Goal: Book appointment/travel/reservation

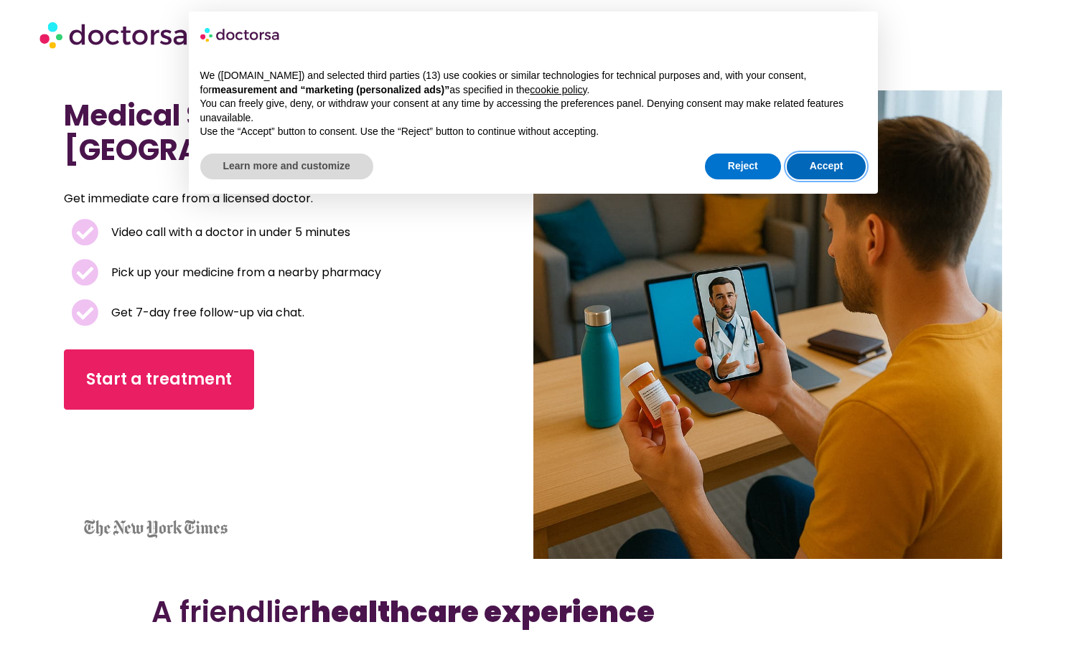
click at [829, 167] on button "Accept" at bounding box center [827, 167] width 80 height 26
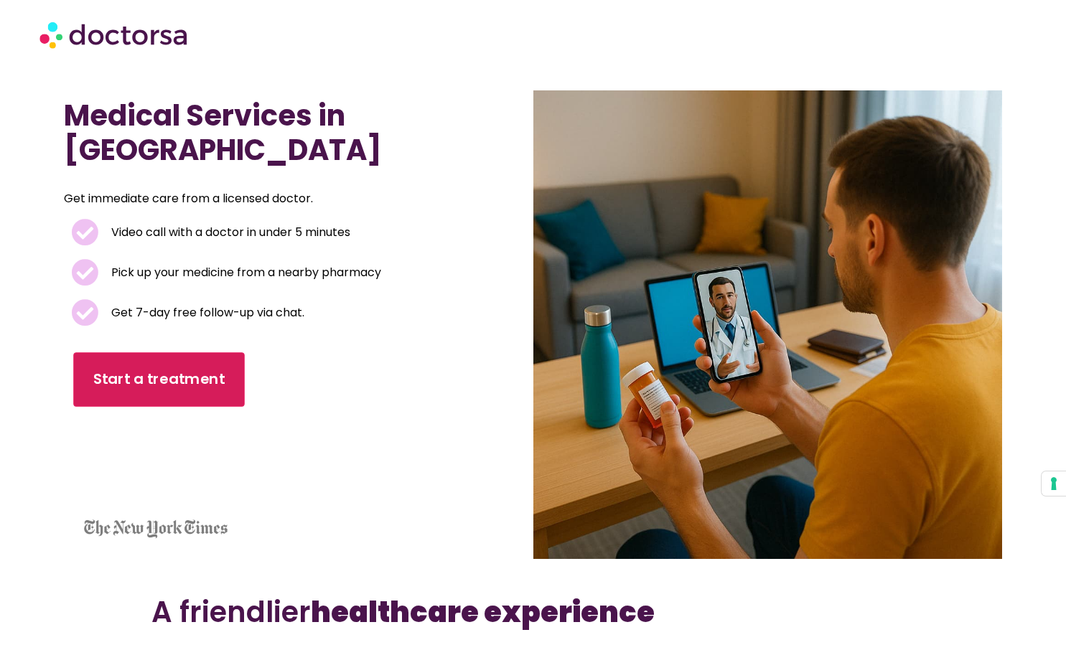
click at [138, 373] on span "Start a treatment" at bounding box center [158, 379] width 131 height 21
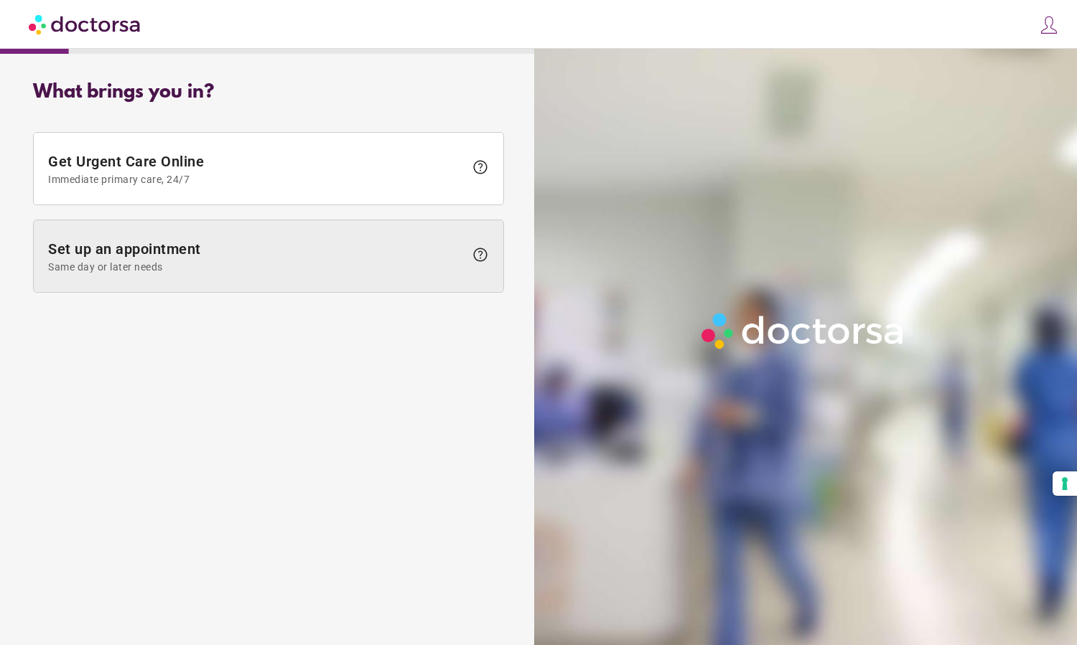
click at [149, 270] on span "Same day or later needs" at bounding box center [256, 266] width 416 height 11
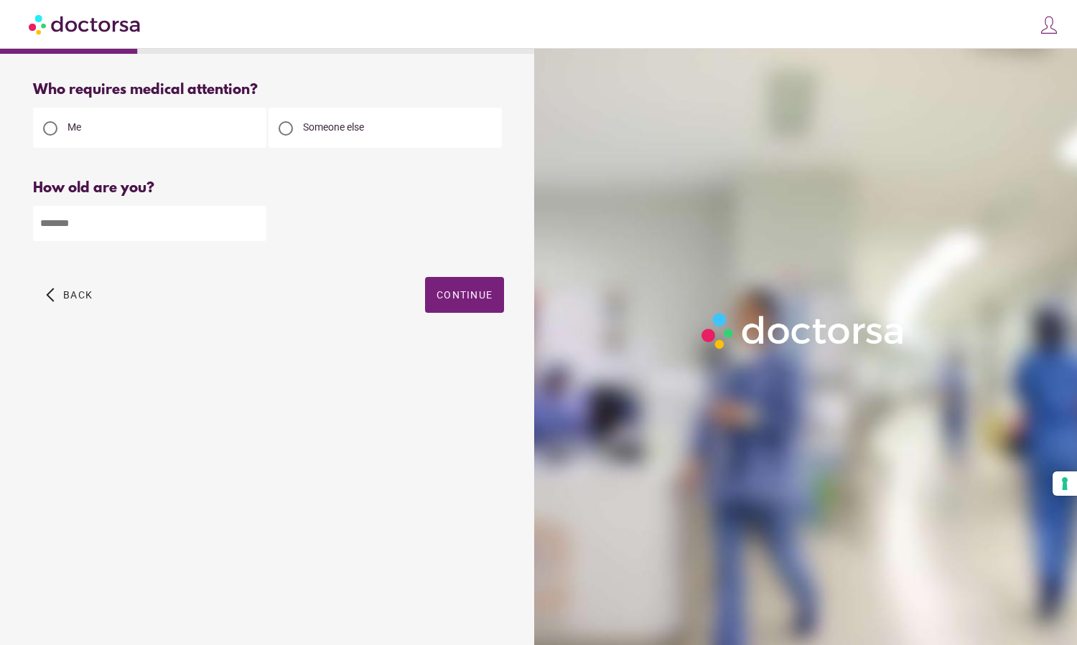
click at [78, 231] on input "number" at bounding box center [149, 223] width 233 height 35
type input "**"
click at [457, 284] on span "button" at bounding box center [464, 295] width 79 height 36
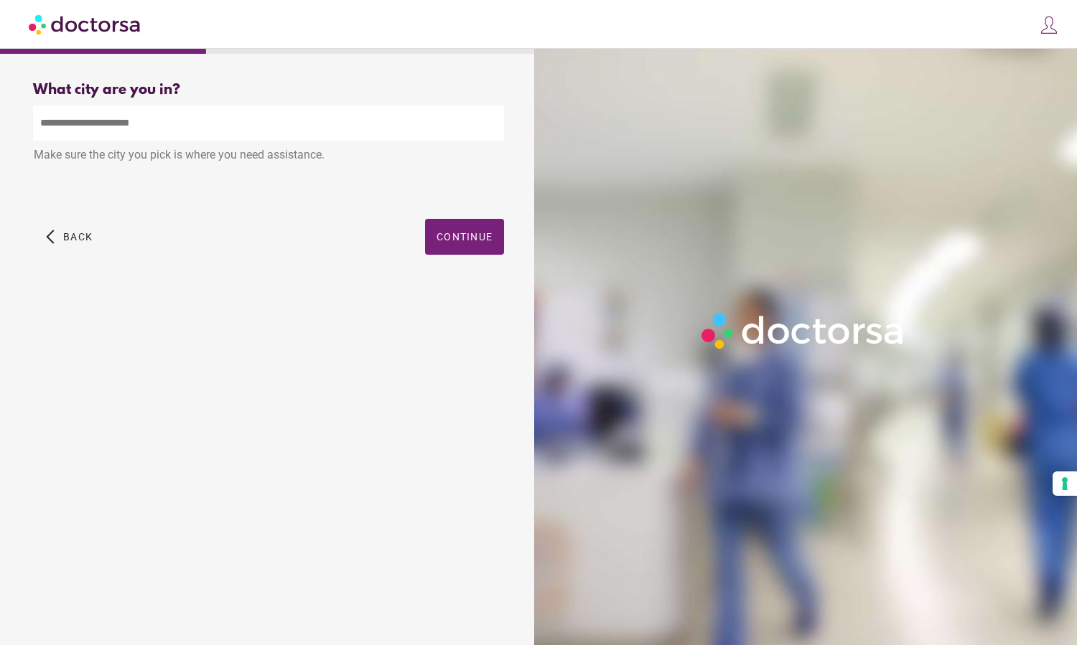
click at [80, 123] on input "text" at bounding box center [268, 123] width 471 height 35
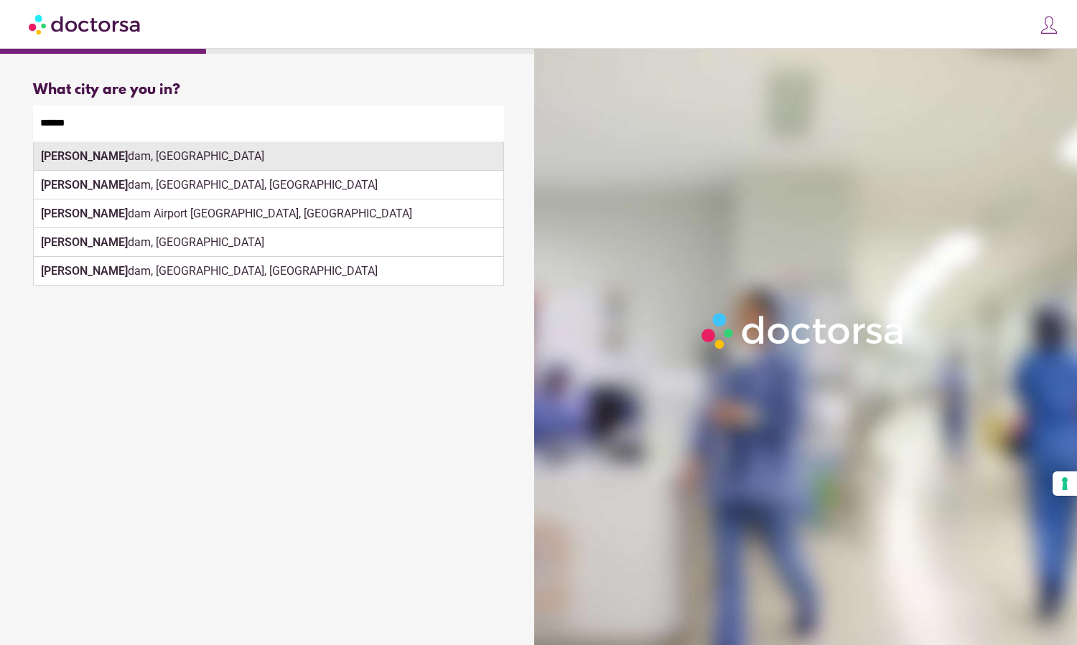
click at [93, 160] on div "Amster dam, Netherlands" at bounding box center [269, 156] width 470 height 29
type input "**********"
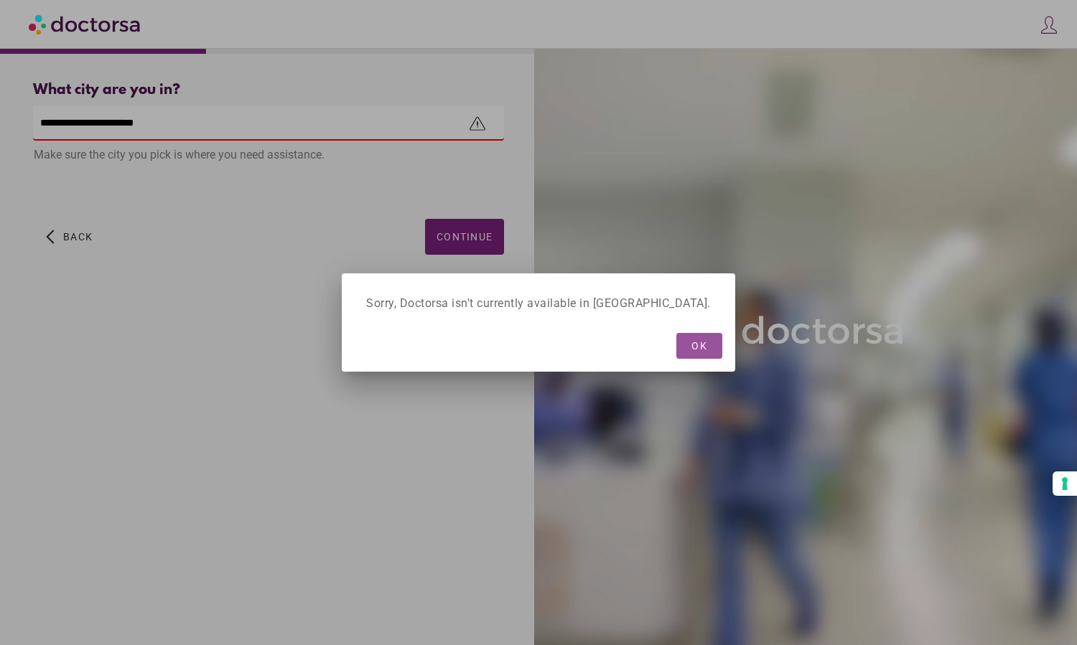
click at [691, 350] on span "OK" at bounding box center [699, 345] width 16 height 11
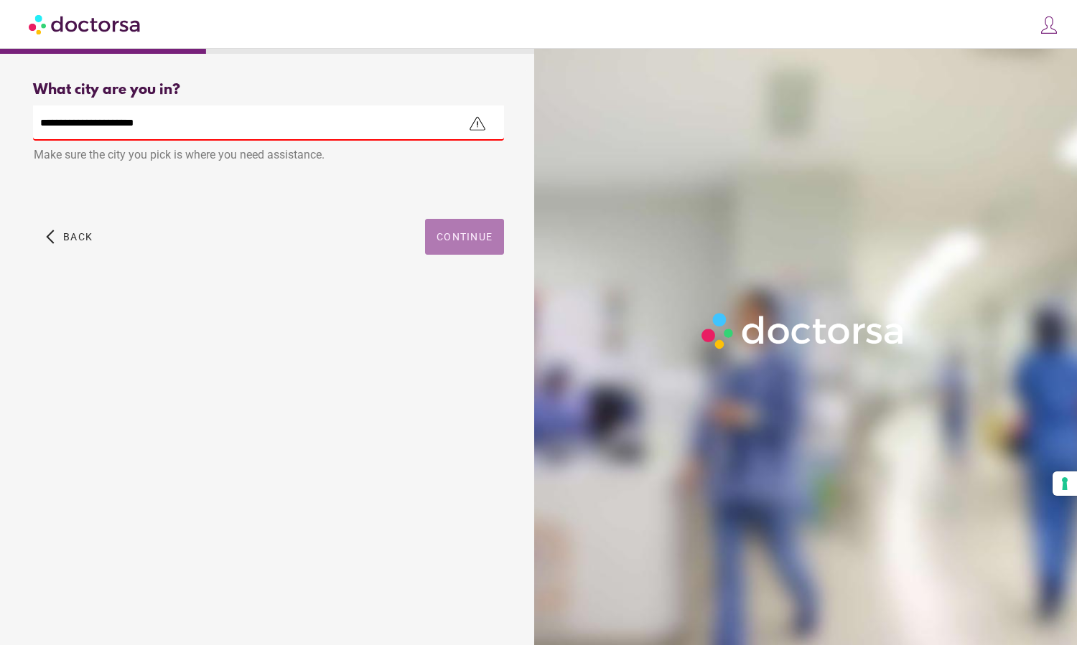
click at [465, 246] on span "button" at bounding box center [464, 237] width 79 height 36
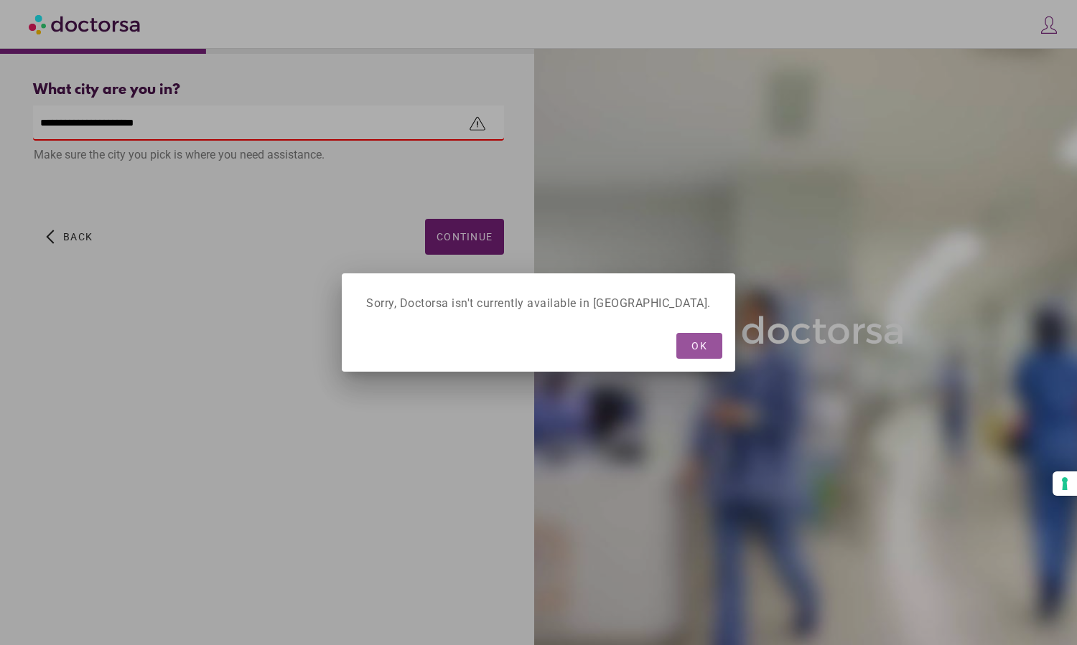
click at [686, 343] on span "button" at bounding box center [699, 346] width 46 height 26
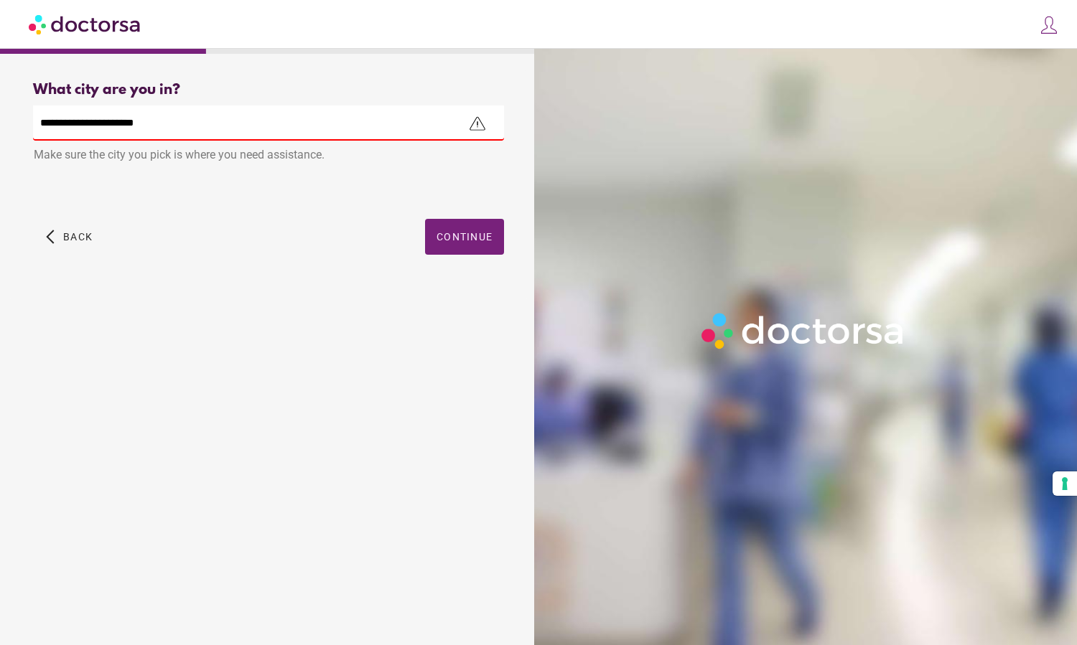
click at [233, 134] on input "**********" at bounding box center [268, 123] width 471 height 35
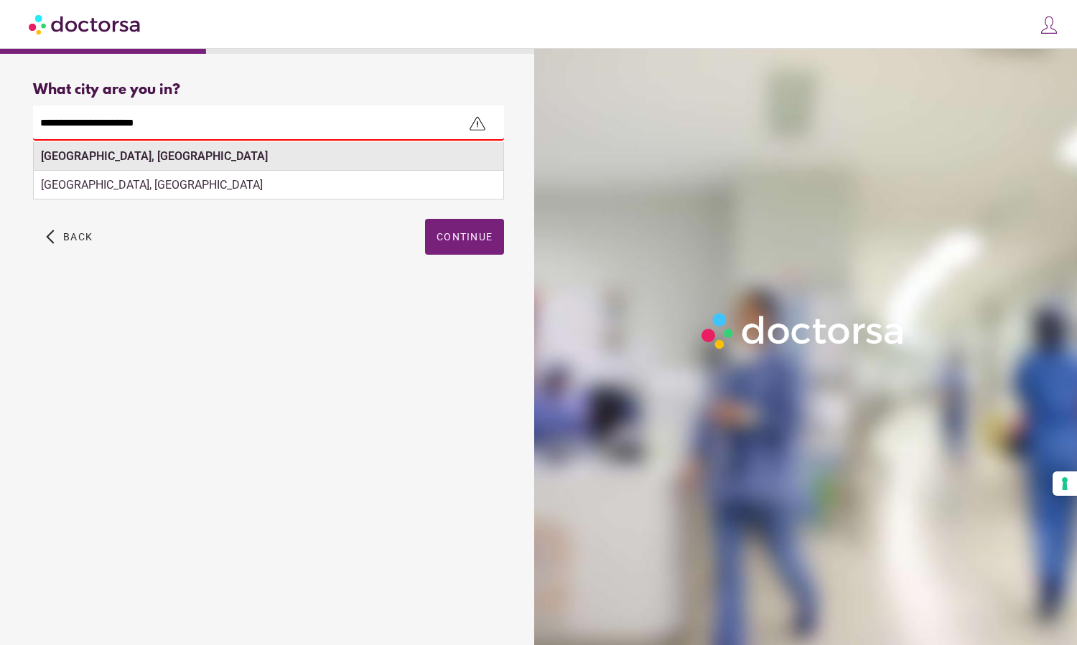
click at [83, 160] on strong "Amsterdam, Netherlands" at bounding box center [154, 156] width 227 height 14
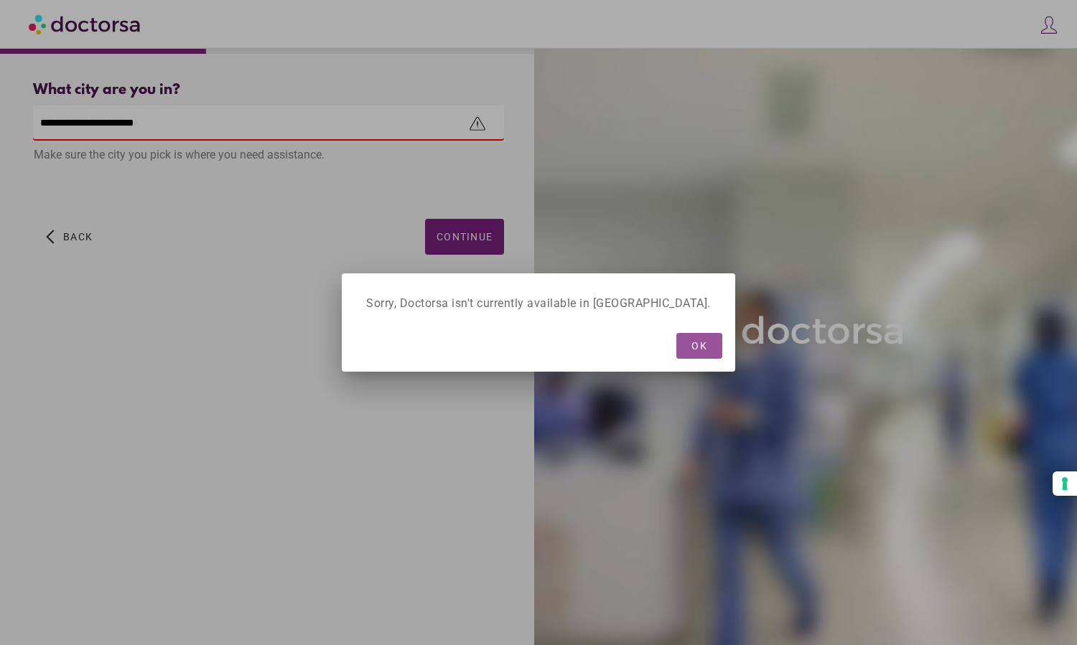
click at [141, 327] on div at bounding box center [538, 322] width 1077 height 645
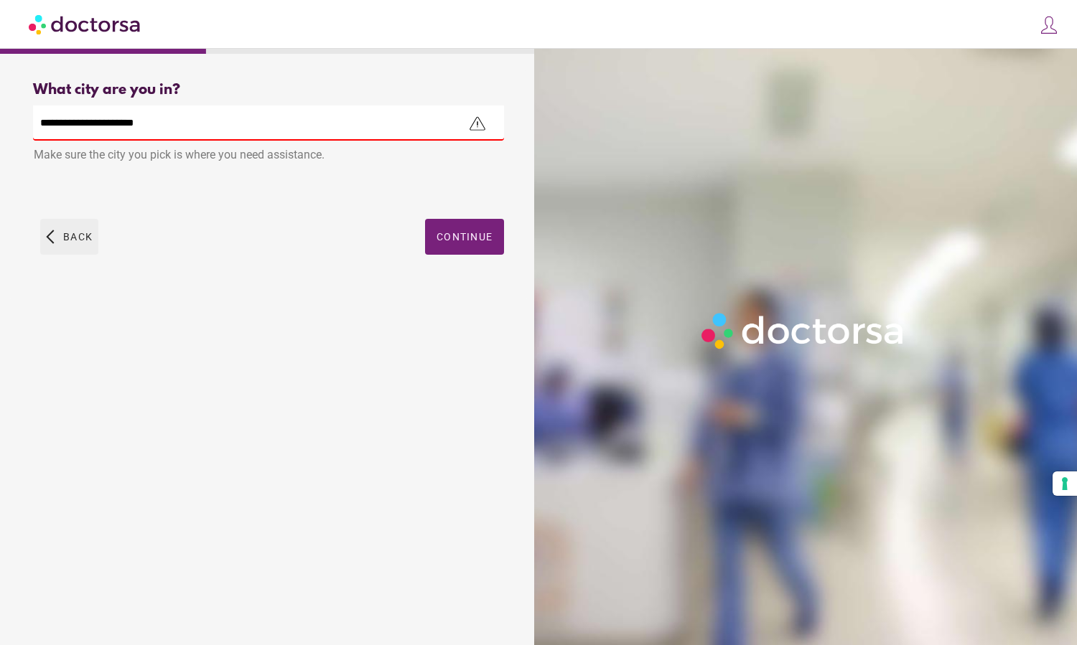
click at [66, 242] on span "Back" at bounding box center [77, 236] width 29 height 11
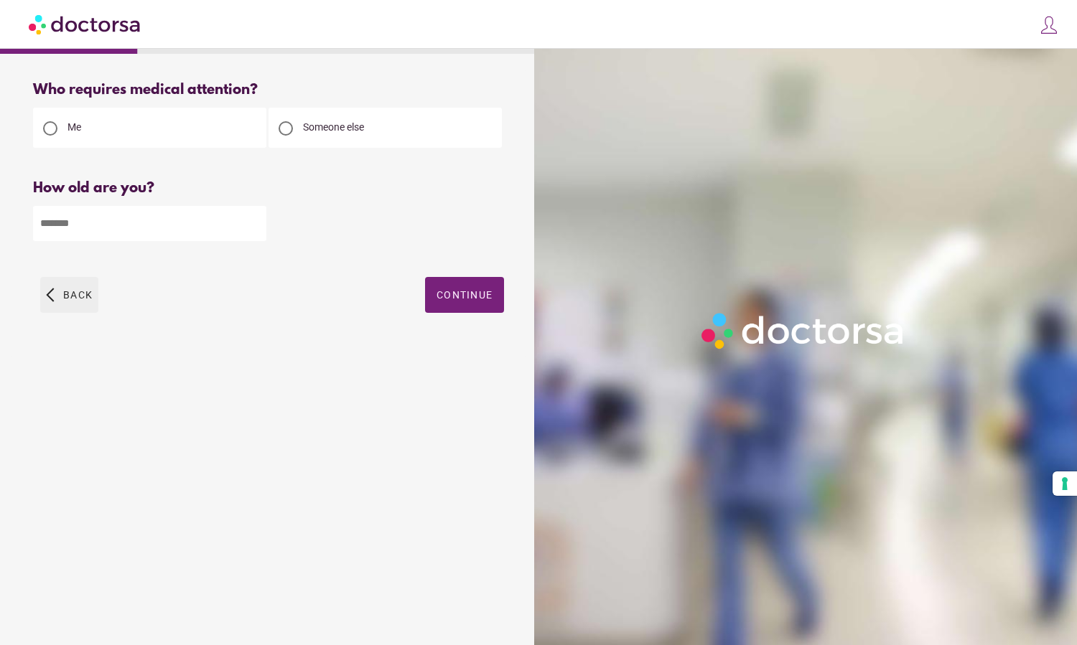
click at [65, 298] on span "Back" at bounding box center [77, 294] width 29 height 11
